Goal: Transaction & Acquisition: Purchase product/service

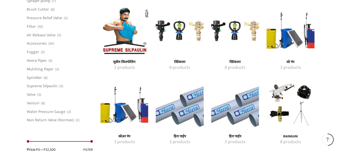
scroll to position [657, 0]
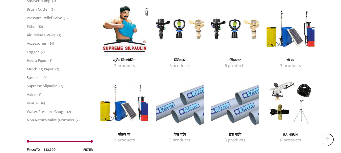
click at [117, 49] on img "Visit product category सुप्रीम सिलपोलिन" at bounding box center [125, 29] width 48 height 48
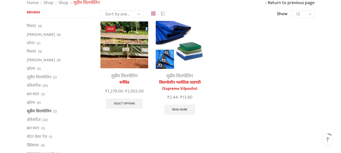
scroll to position [51, 0]
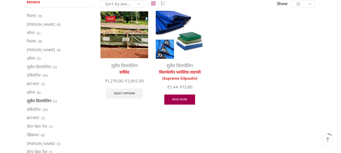
click at [175, 100] on link "Read more" at bounding box center [180, 100] width 31 height 10
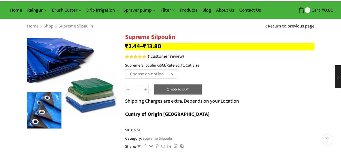
scroll to position [25, 0]
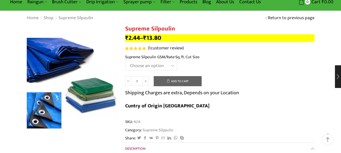
click at [166, 67] on select "Choose an option" at bounding box center [151, 65] width 52 height 9
click at [168, 119] on span "SKU: N/A" at bounding box center [220, 122] width 190 height 6
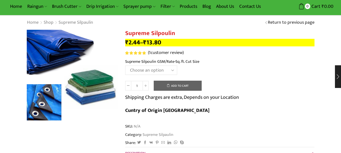
scroll to position [0, 0]
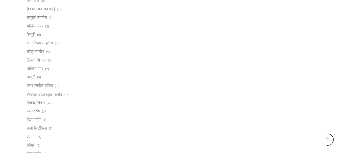
scroll to position [227, 0]
